Goal: Transaction & Acquisition: Purchase product/service

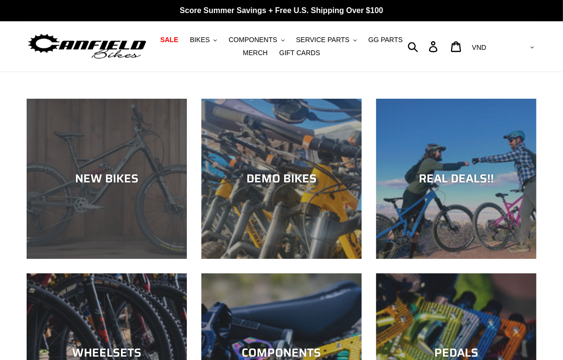
click at [118, 259] on div "NEW BIKES" at bounding box center [107, 259] width 160 height 0
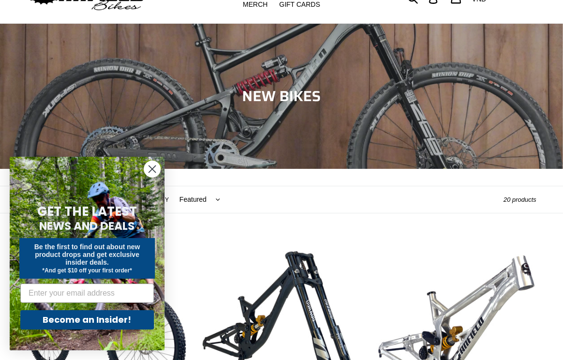
click at [503, 176] on header "Collection: NEW BIKES Filter by All products 275 29er balance BFCM23 BFCM24 CBF…" at bounding box center [281, 119] width 563 height 190
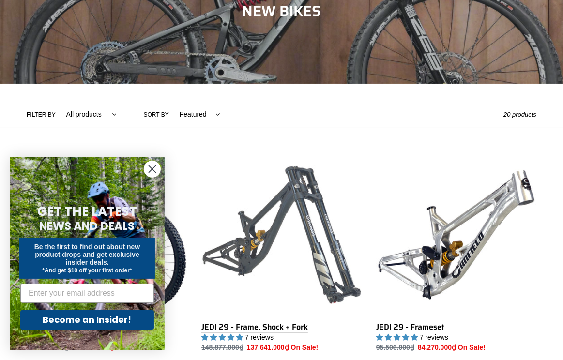
scroll to position [291, 0]
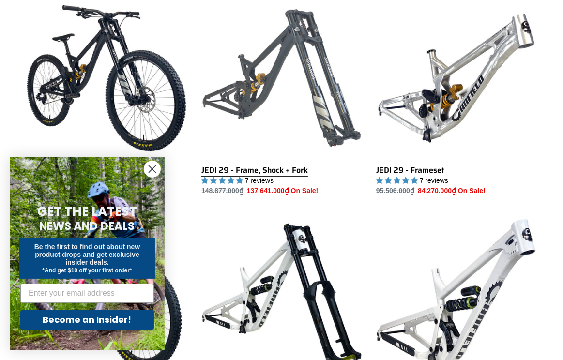
click at [266, 166] on link "JEDI 29 - Frame, Shock + Fork" at bounding box center [281, 97] width 160 height 198
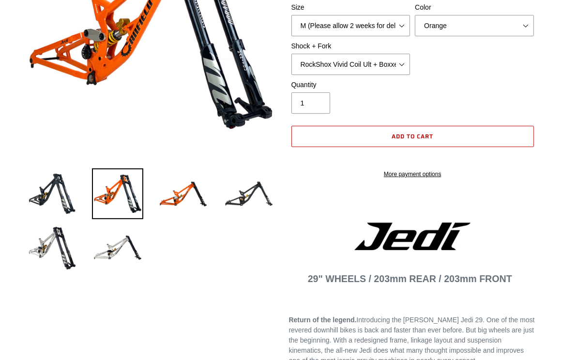
click at [441, 139] on button "Add to cart" at bounding box center [413, 136] width 243 height 21
select select "highest-rating"
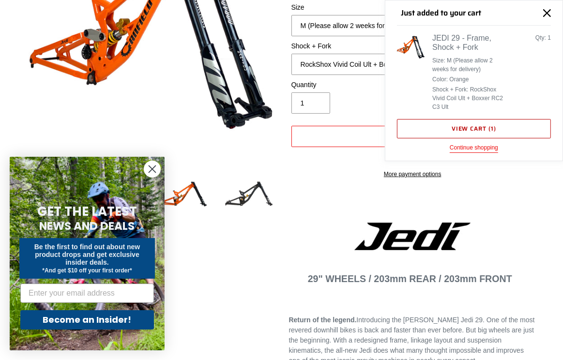
click at [464, 125] on link "View cart ( 1 )" at bounding box center [474, 128] width 154 height 19
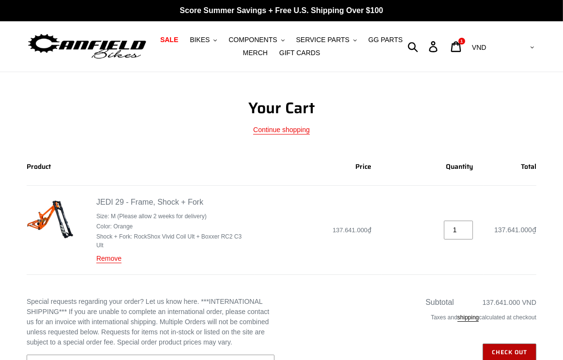
drag, startPoint x: 515, startPoint y: 337, endPoint x: 514, endPoint y: 341, distance: 4.9
click at [514, 344] on input "Check out" at bounding box center [510, 352] width 54 height 17
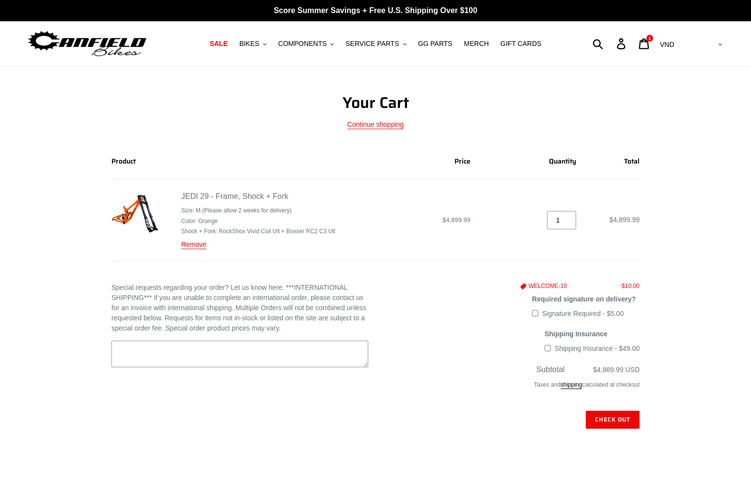
select select "VND"
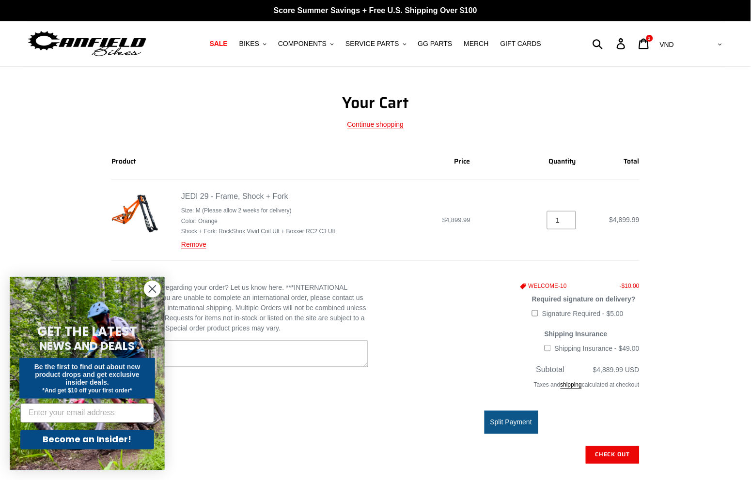
drag, startPoint x: 393, startPoint y: 205, endPoint x: 344, endPoint y: 186, distance: 52.4
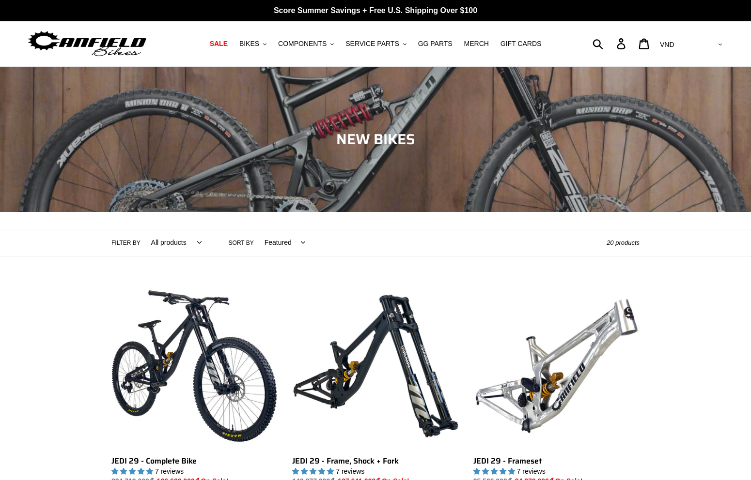
scroll to position [286, 0]
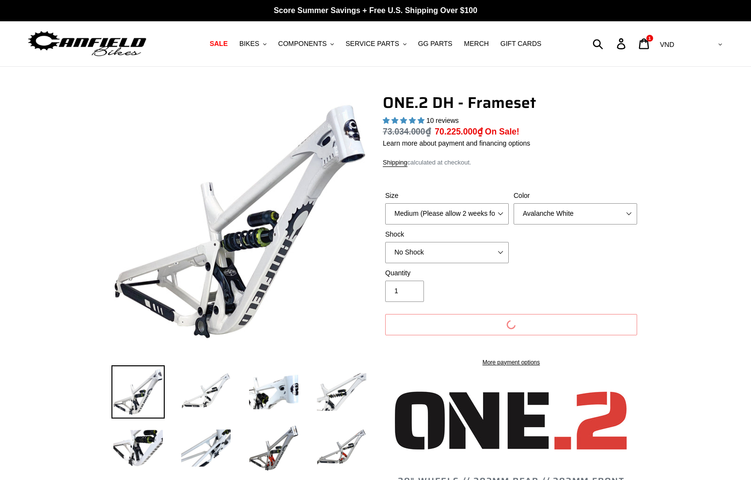
select select "highest-rating"
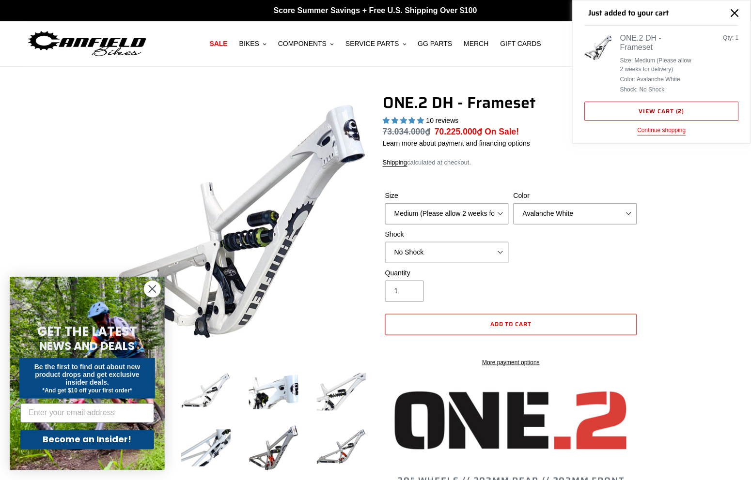
click at [651, 102] on link "View cart ( 2 )" at bounding box center [662, 111] width 154 height 19
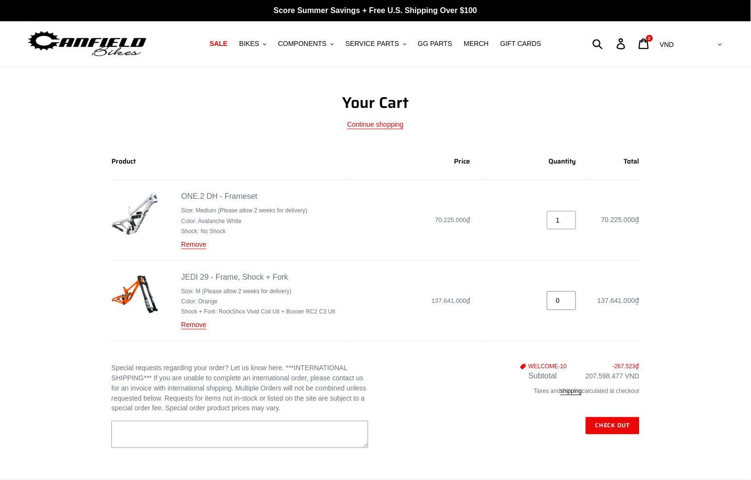
type input "0"
click at [569, 302] on input "0" at bounding box center [561, 301] width 29 height 19
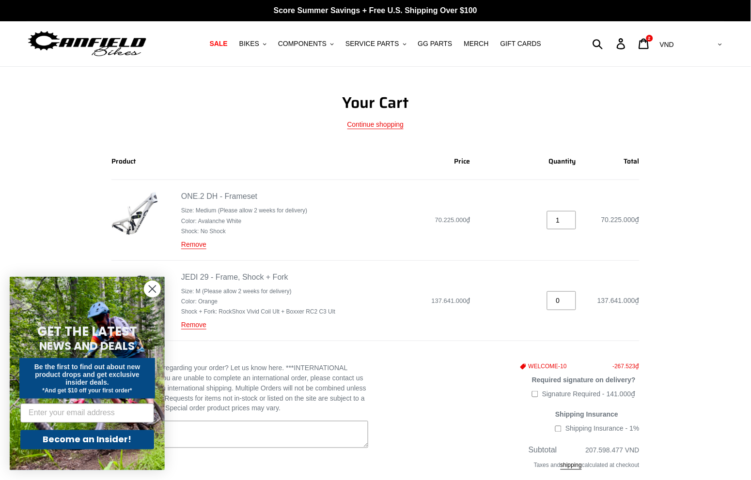
click at [467, 325] on td "Regular price 137.641.000₫ Sale price 137.641.000₫ Regular price 137.641.000₫ U…" at bounding box center [415, 301] width 132 height 81
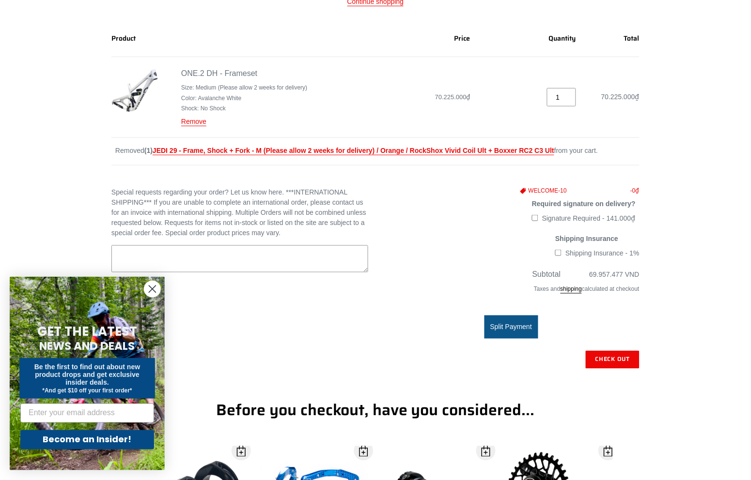
scroll to position [129, 0]
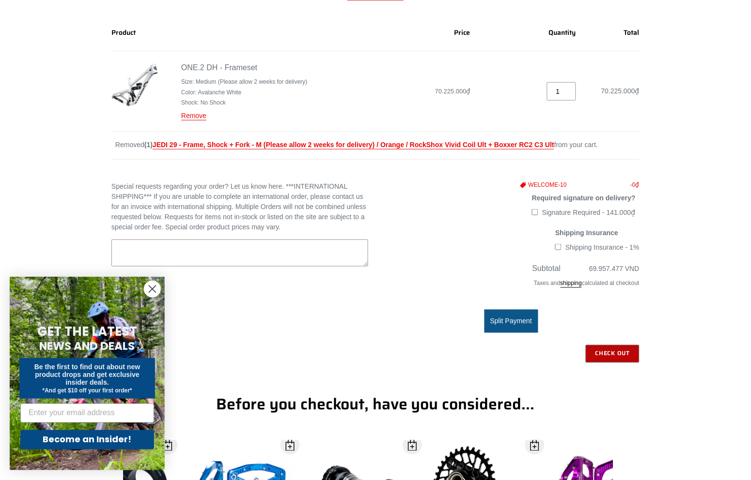
click at [600, 352] on input "Check out" at bounding box center [613, 353] width 54 height 17
